Goal: Information Seeking & Learning: Find specific fact

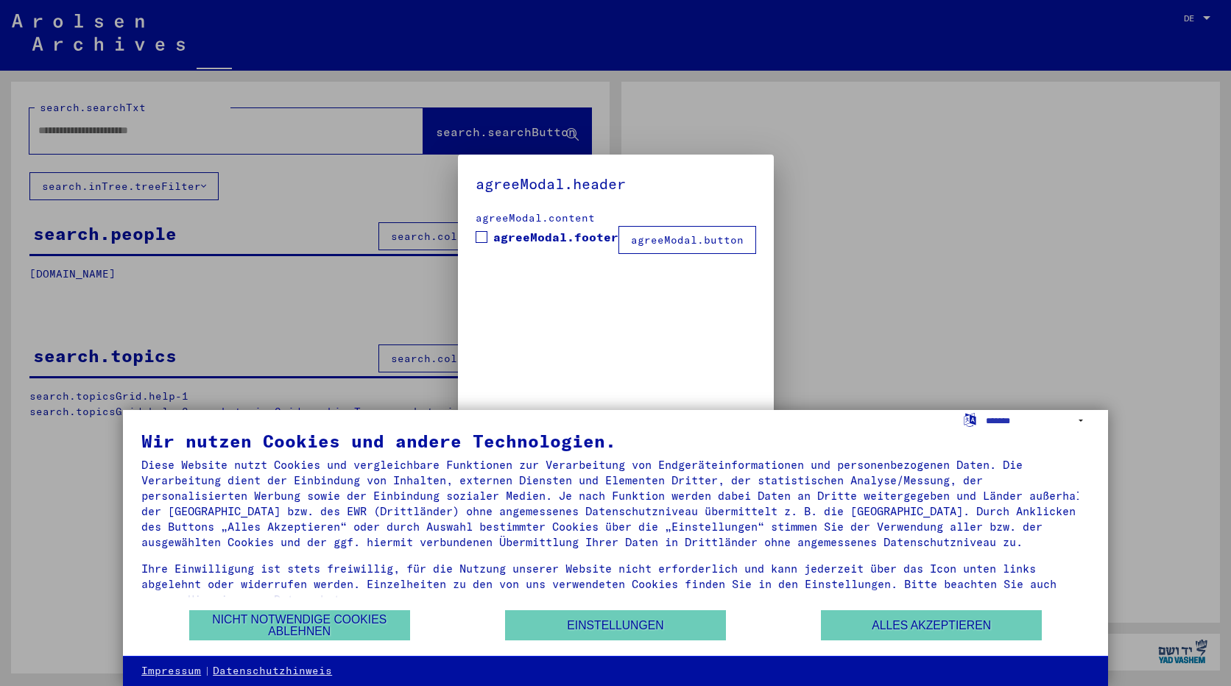
type input "**********"
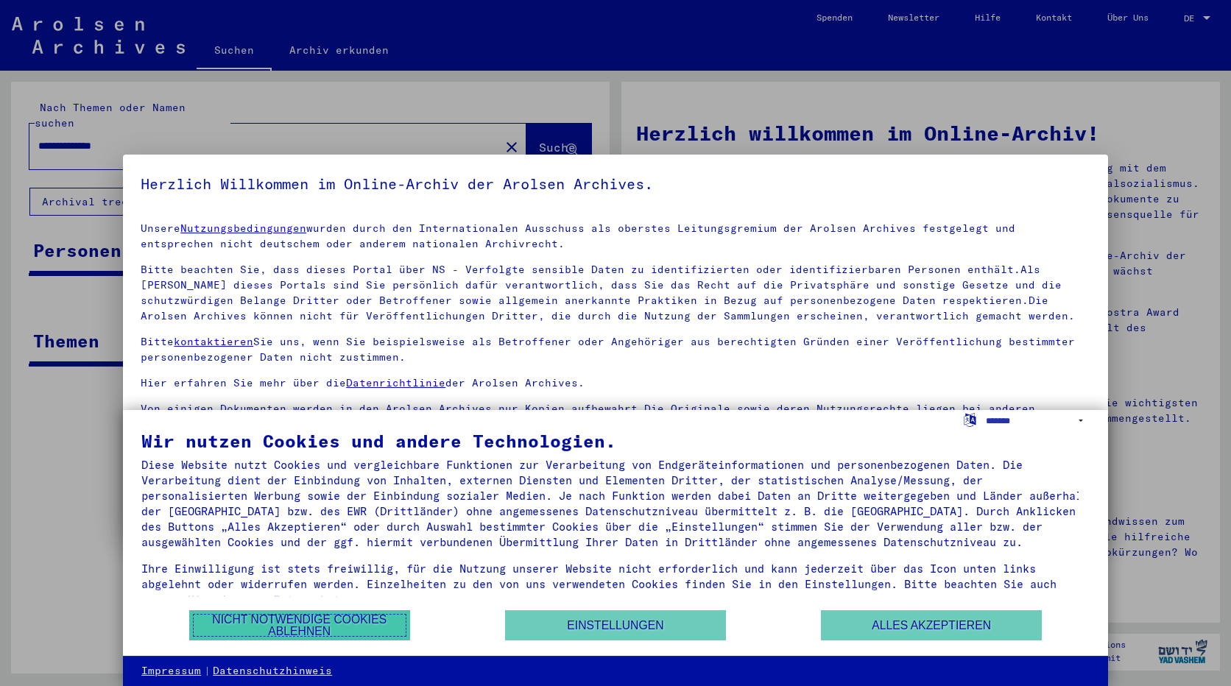
click at [236, 629] on button "Nicht notwendige Cookies ablehnen" at bounding box center [299, 625] width 221 height 30
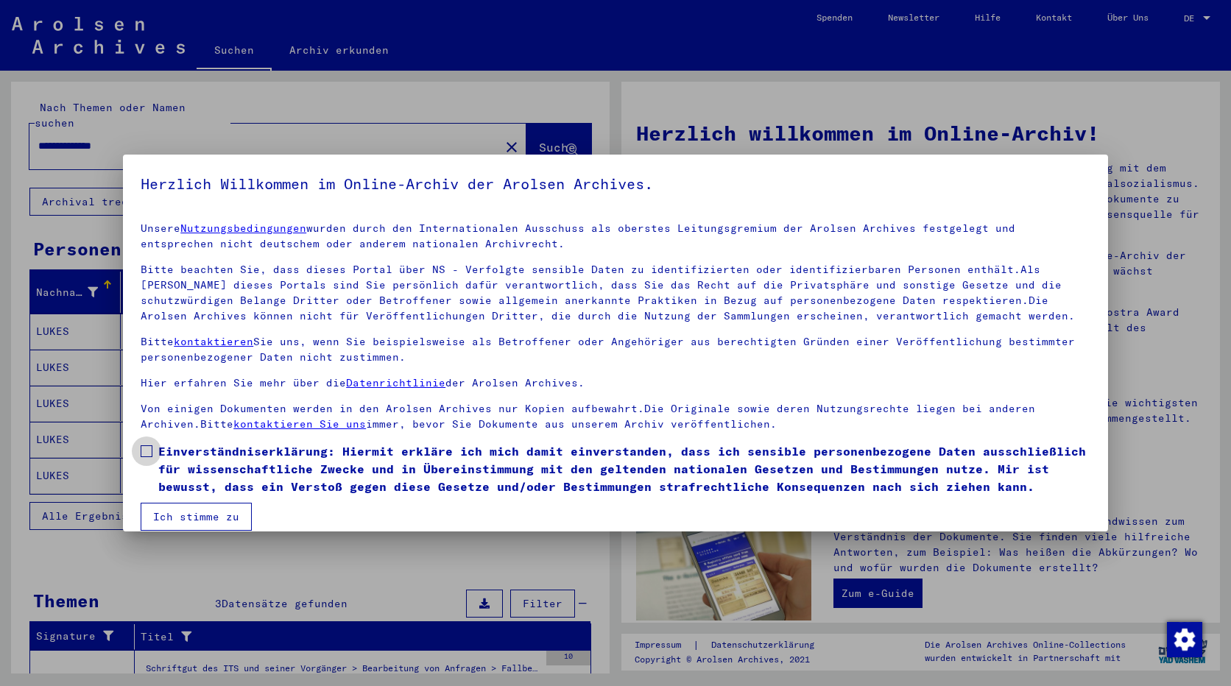
click at [147, 455] on span at bounding box center [147, 451] width 12 height 12
click at [165, 510] on button "Ich stimme zu" at bounding box center [196, 517] width 111 height 28
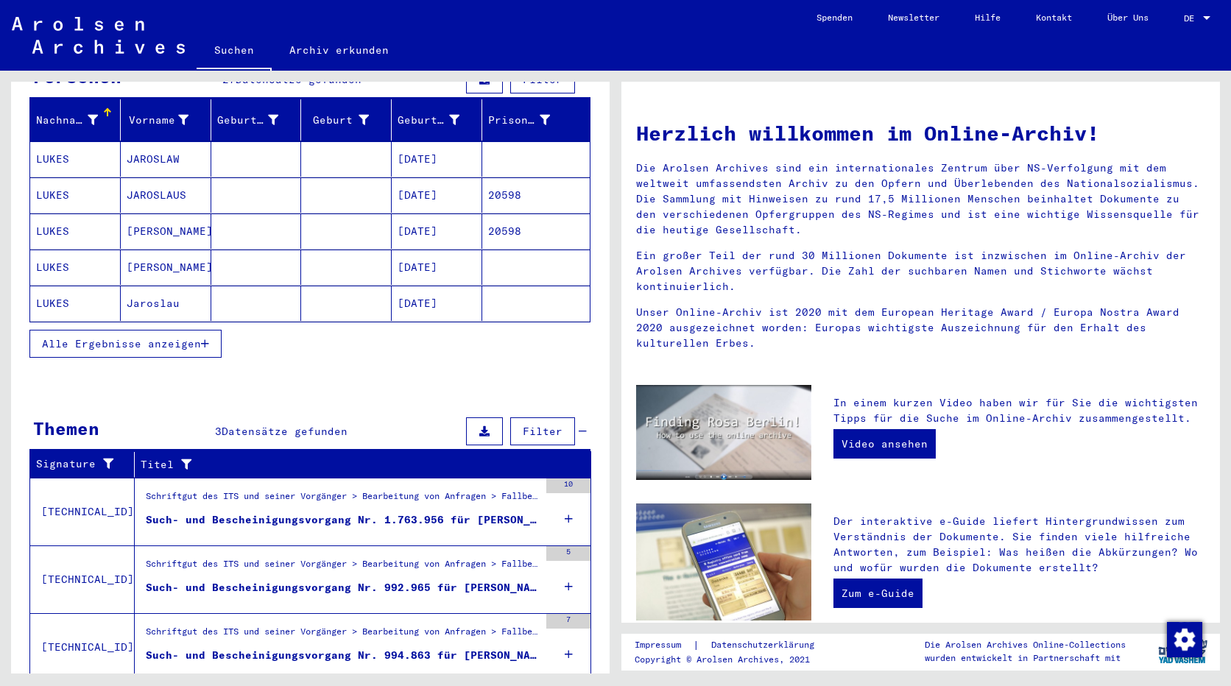
scroll to position [208, 0]
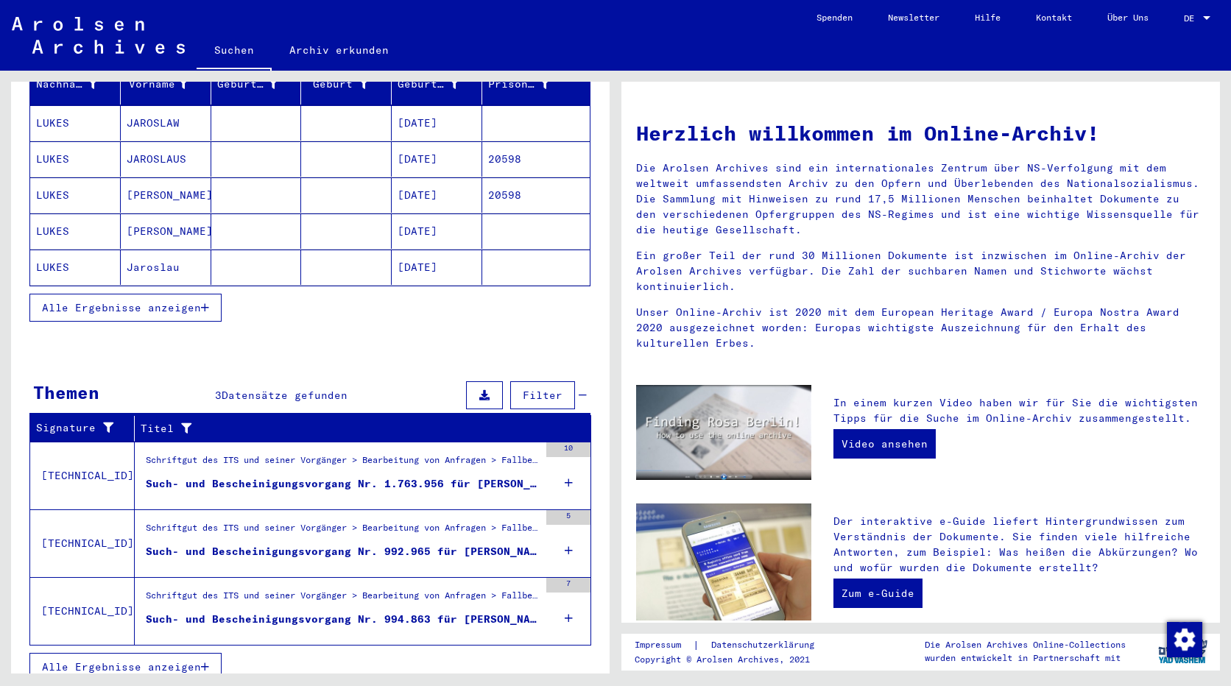
click at [166, 301] on span "Alle Ergebnisse anzeigen" at bounding box center [121, 307] width 159 height 13
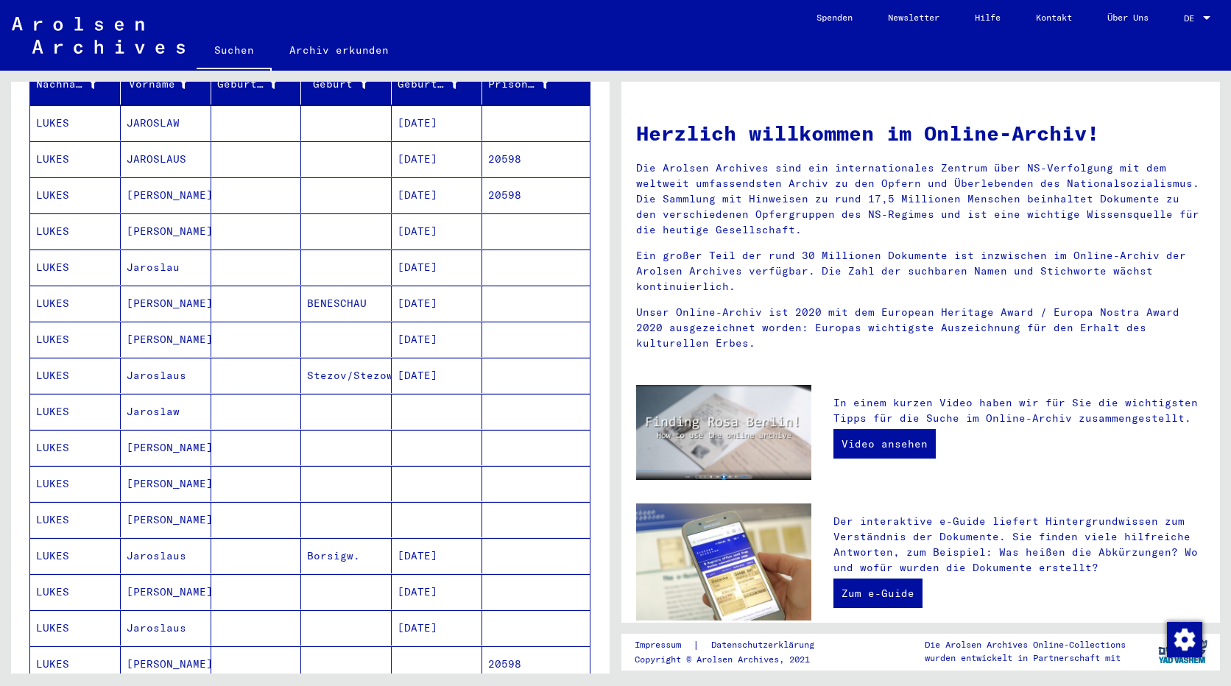
click at [107, 430] on mat-cell "LUKES" at bounding box center [75, 447] width 91 height 35
